Goal: Transaction & Acquisition: Purchase product/service

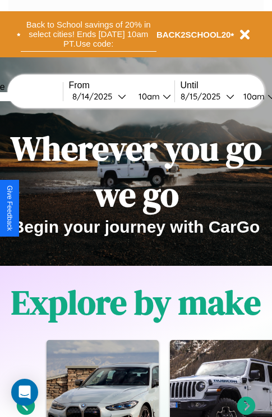
click at [88, 34] on button "Back to School savings of 20% in select cities! Ends 9/1 at 10am PT. Use code:" at bounding box center [89, 34] width 136 height 35
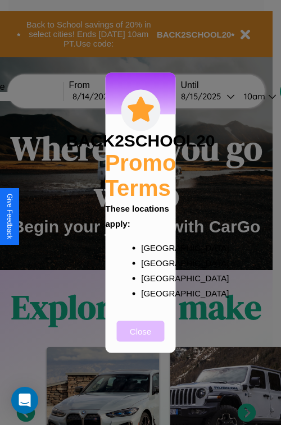
click at [140, 339] on button "Close" at bounding box center [141, 331] width 48 height 21
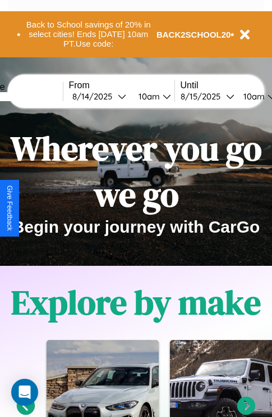
scroll to position [721, 0]
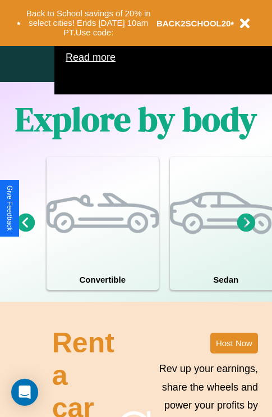
click at [246, 231] on icon at bounding box center [246, 222] width 19 height 19
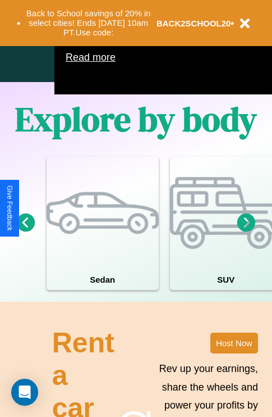
click at [246, 231] on icon at bounding box center [246, 222] width 19 height 19
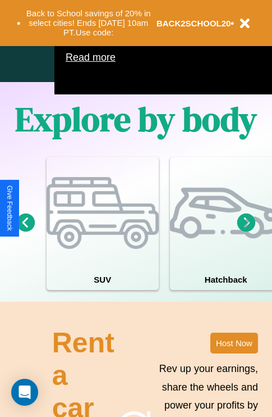
click at [25, 231] on icon at bounding box center [26, 222] width 19 height 19
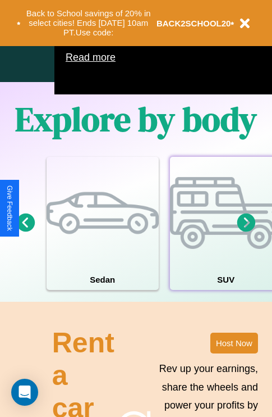
click at [225, 240] on div at bounding box center [226, 213] width 112 height 112
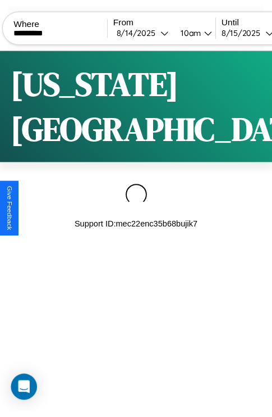
scroll to position [0, 95]
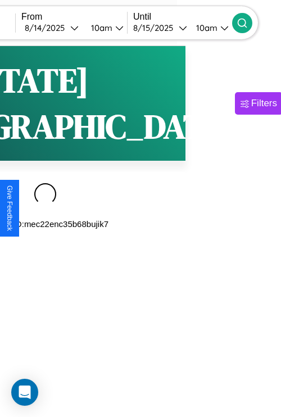
type input "*********"
click at [248, 22] on icon at bounding box center [241, 22] width 11 height 11
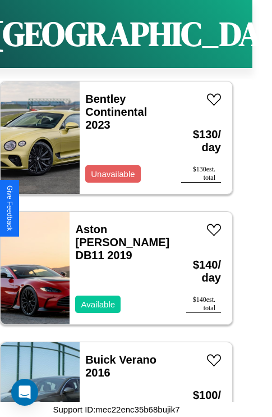
scroll to position [5513, 0]
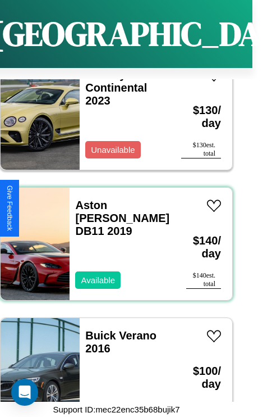
click at [112, 237] on div "Aston Martin DB11 2019 Available" at bounding box center [123, 244] width 106 height 112
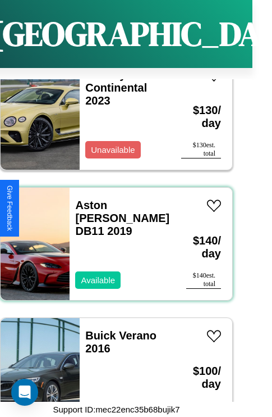
click at [112, 237] on div "Aston Martin DB11 2019 Available" at bounding box center [123, 244] width 106 height 112
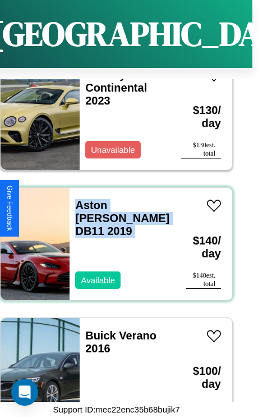
click at [112, 237] on div "Aston Martin DB11 2019 Available" at bounding box center [123, 244] width 106 height 112
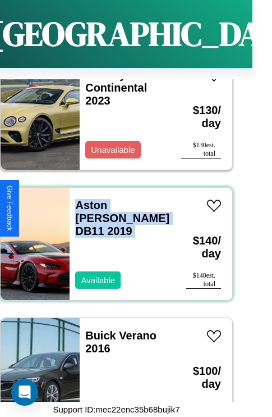
click at [112, 237] on div "Aston Martin DB11 2019 Available" at bounding box center [123, 244] width 106 height 112
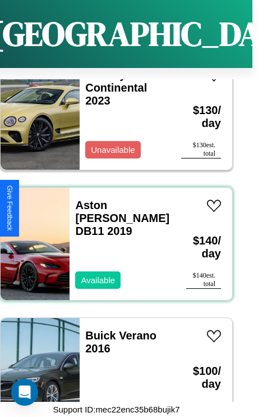
click at [112, 237] on div "Aston Martin DB11 2019 Available" at bounding box center [123, 244] width 106 height 112
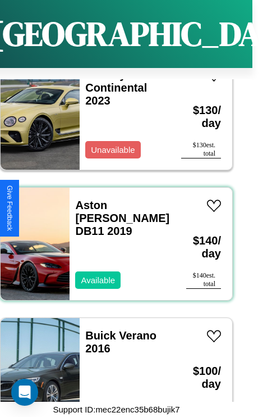
click at [112, 237] on div "Aston Martin DB11 2019 Available" at bounding box center [123, 244] width 106 height 112
click at [116, 199] on link "Aston Martin DB11 2019" at bounding box center [122, 218] width 94 height 38
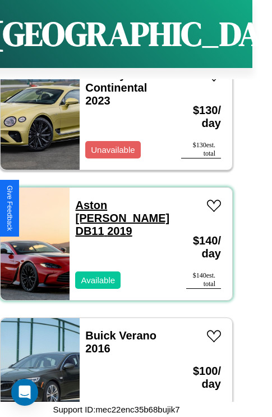
scroll to position [0, 20]
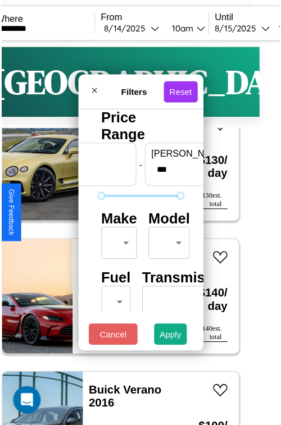
scroll to position [33, 0]
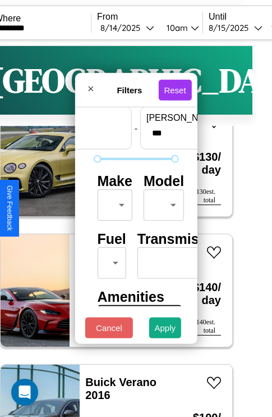
click at [113, 202] on body "CarGo Where ********* From 8 / 14 / 2025 10am Until 8 / 15 / 2025 10am Become a…" at bounding box center [116, 231] width 272 height 463
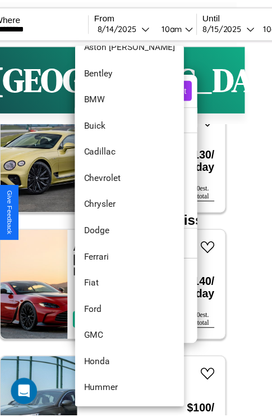
scroll to position [129, 0]
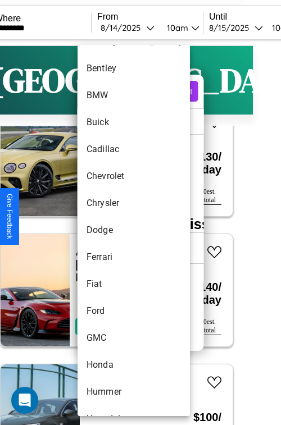
click at [112, 230] on li "Dodge" at bounding box center [133, 230] width 112 height 27
type input "*****"
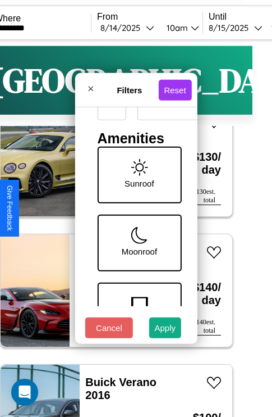
scroll to position [230, 0]
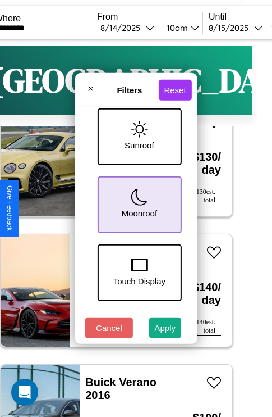
click at [138, 202] on icon at bounding box center [139, 197] width 17 height 17
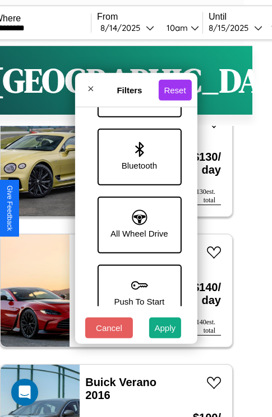
scroll to position [771, 0]
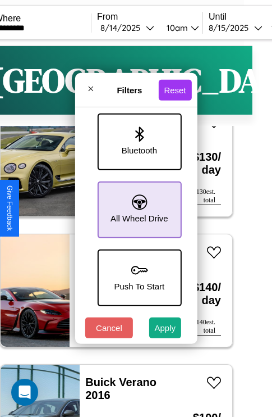
click at [138, 204] on icon at bounding box center [139, 201] width 15 height 15
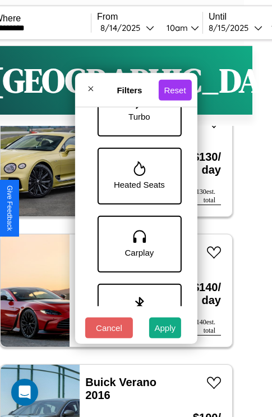
scroll to position [569, 0]
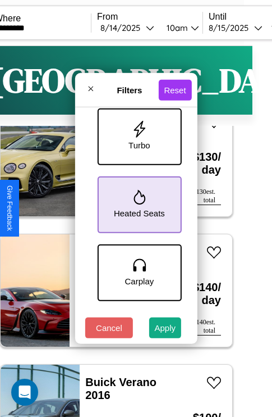
click at [138, 202] on icon at bounding box center [140, 197] width 12 height 15
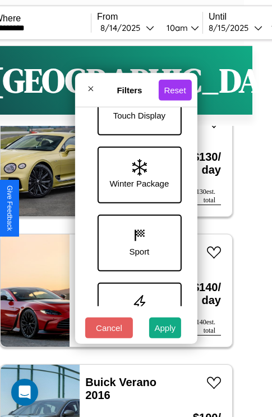
scroll to position [365, 0]
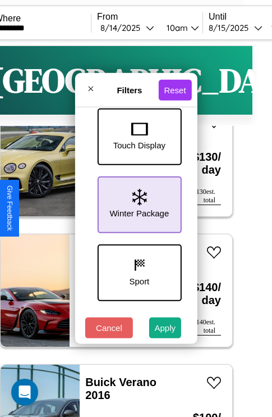
click at [138, 202] on icon at bounding box center [139, 197] width 15 height 17
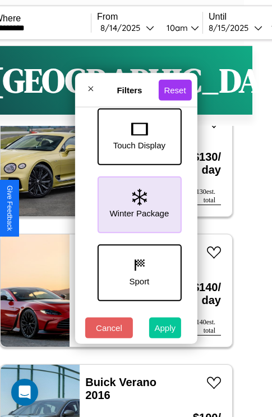
click at [166, 330] on button "Apply" at bounding box center [165, 327] width 33 height 21
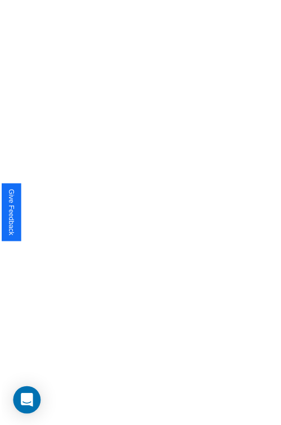
scroll to position [0, 0]
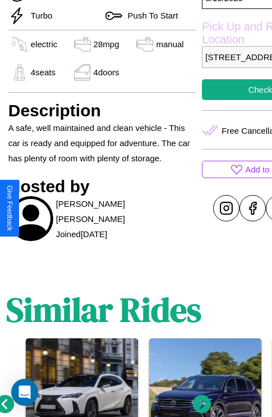
scroll to position [399, 34]
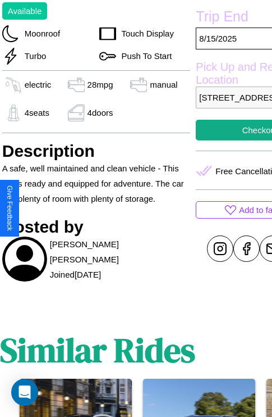
scroll to position [280, 45]
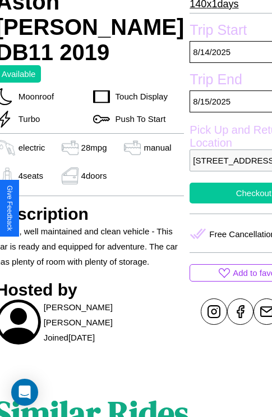
click at [208, 203] on button "Checkout" at bounding box center [254, 192] width 128 height 21
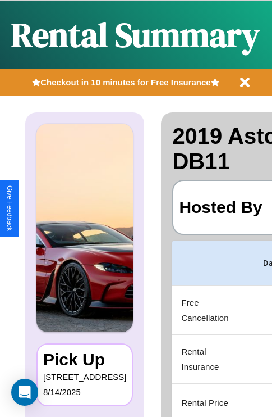
scroll to position [0, 212]
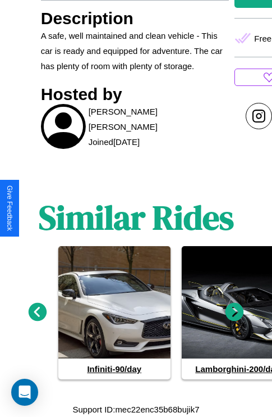
scroll to position [510, 0]
click at [235, 312] on icon at bounding box center [235, 312] width 19 height 19
